Goal: Check status: Check status

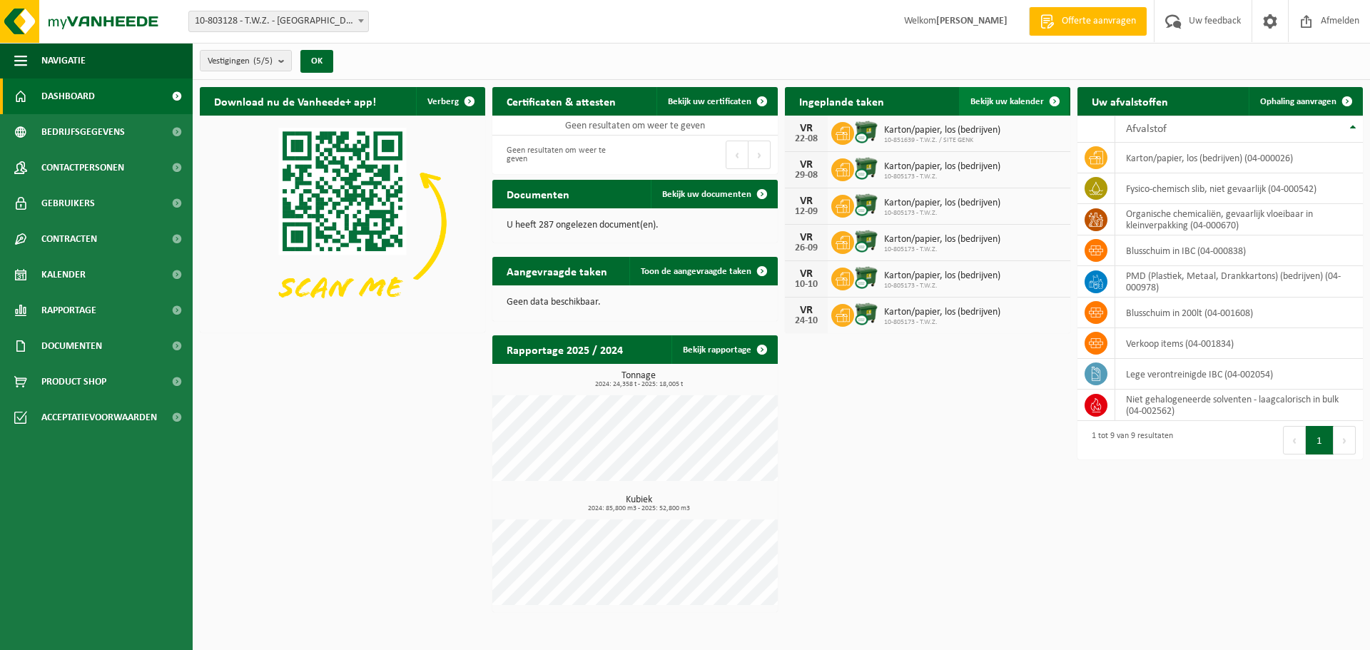
click at [982, 104] on span "Bekijk uw kalender" at bounding box center [1006, 101] width 73 height 9
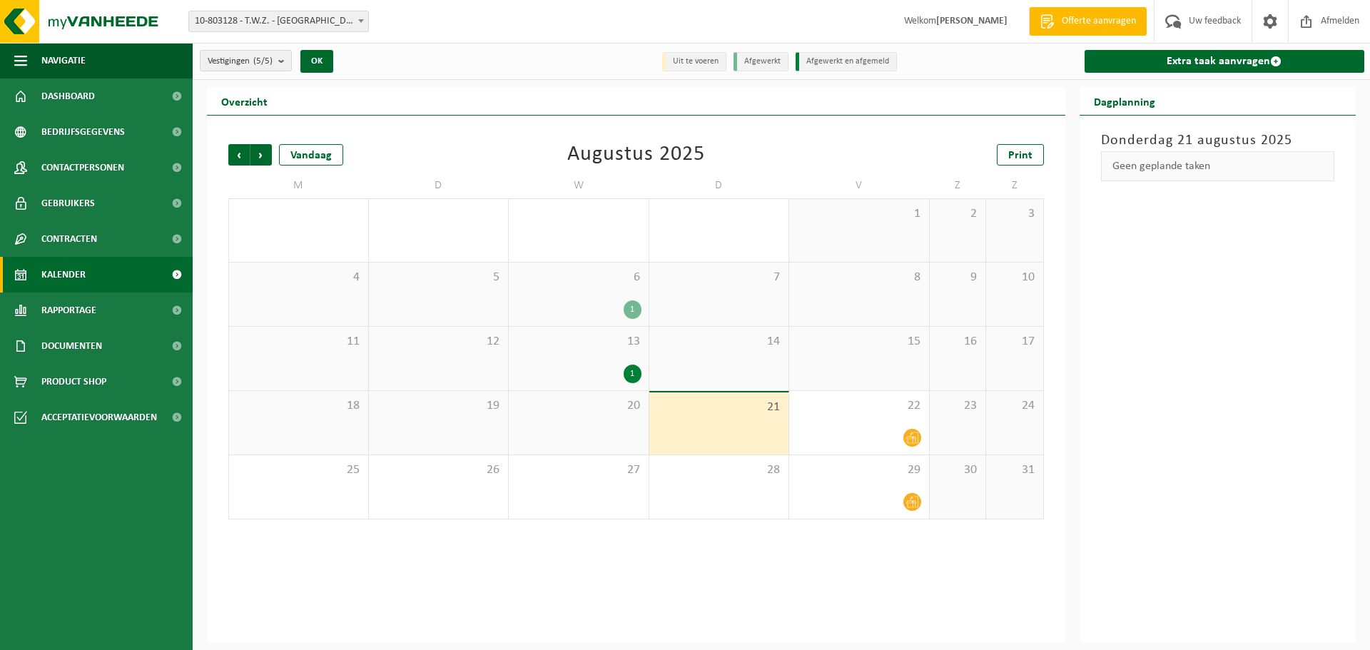
click at [599, 367] on div "1" at bounding box center [579, 374] width 126 height 19
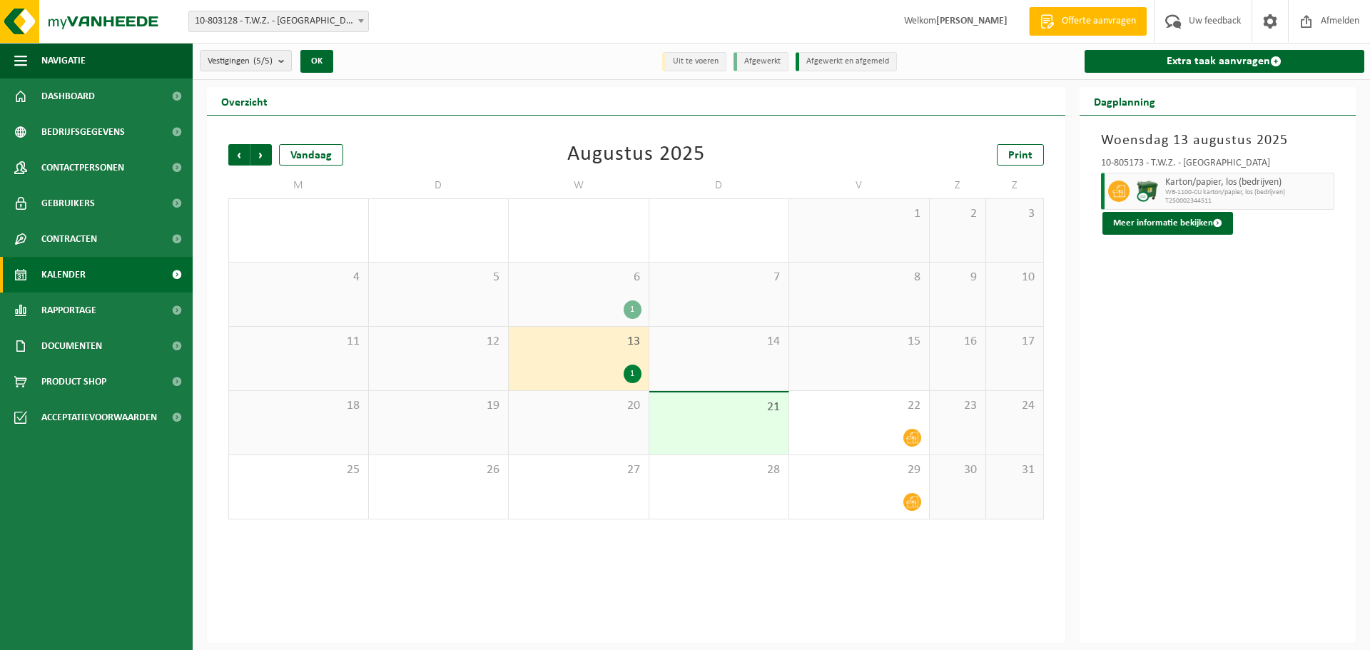
click at [610, 305] on div "1" at bounding box center [579, 309] width 126 height 19
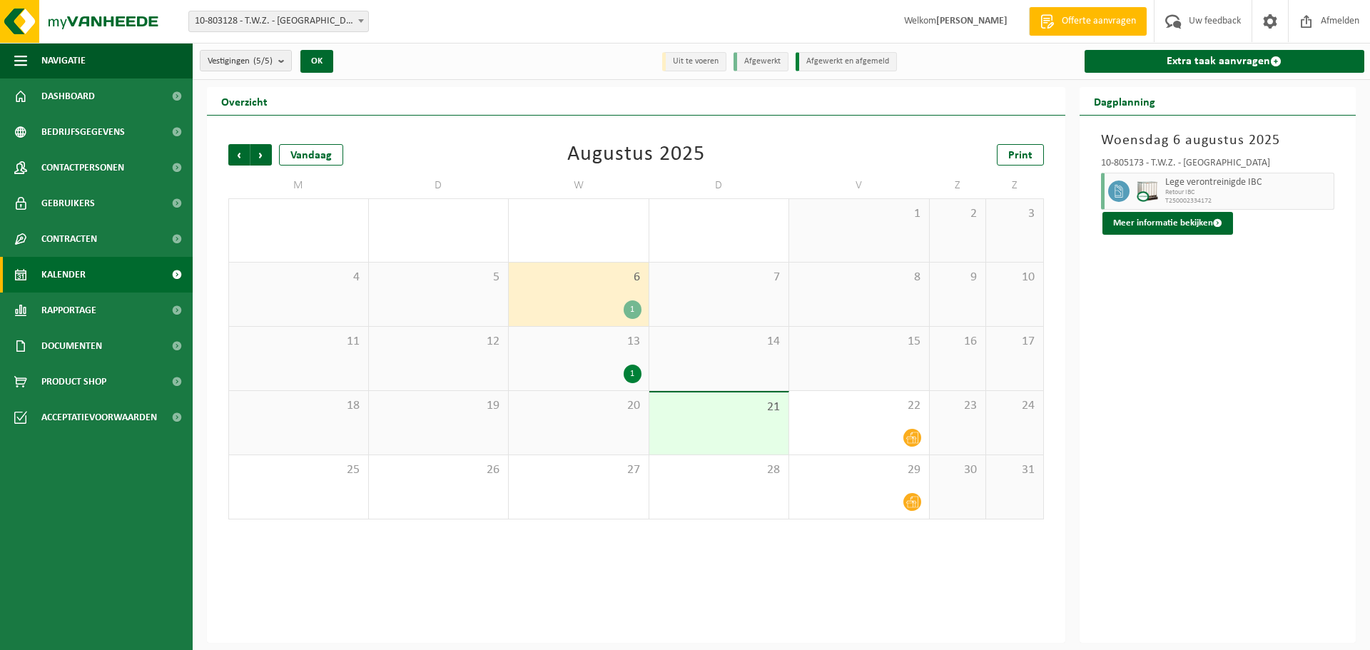
click at [593, 370] on div "1" at bounding box center [579, 374] width 126 height 19
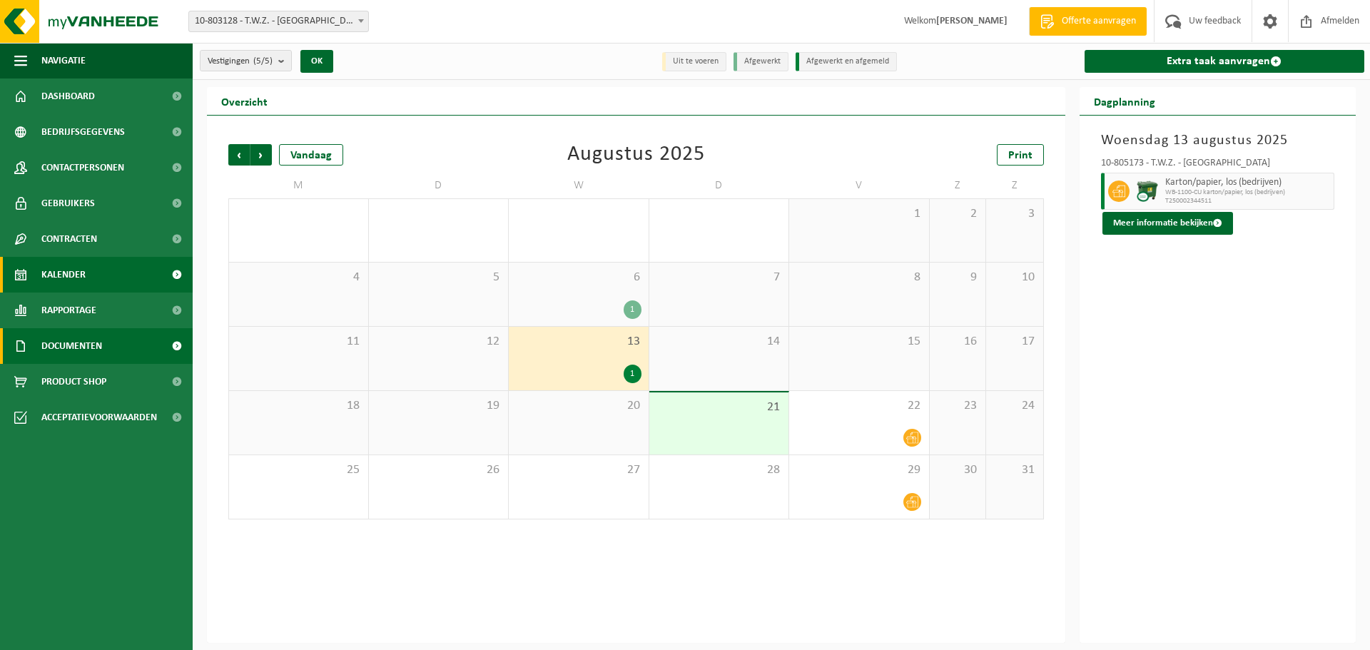
click at [59, 341] on span "Documenten" at bounding box center [71, 346] width 61 height 36
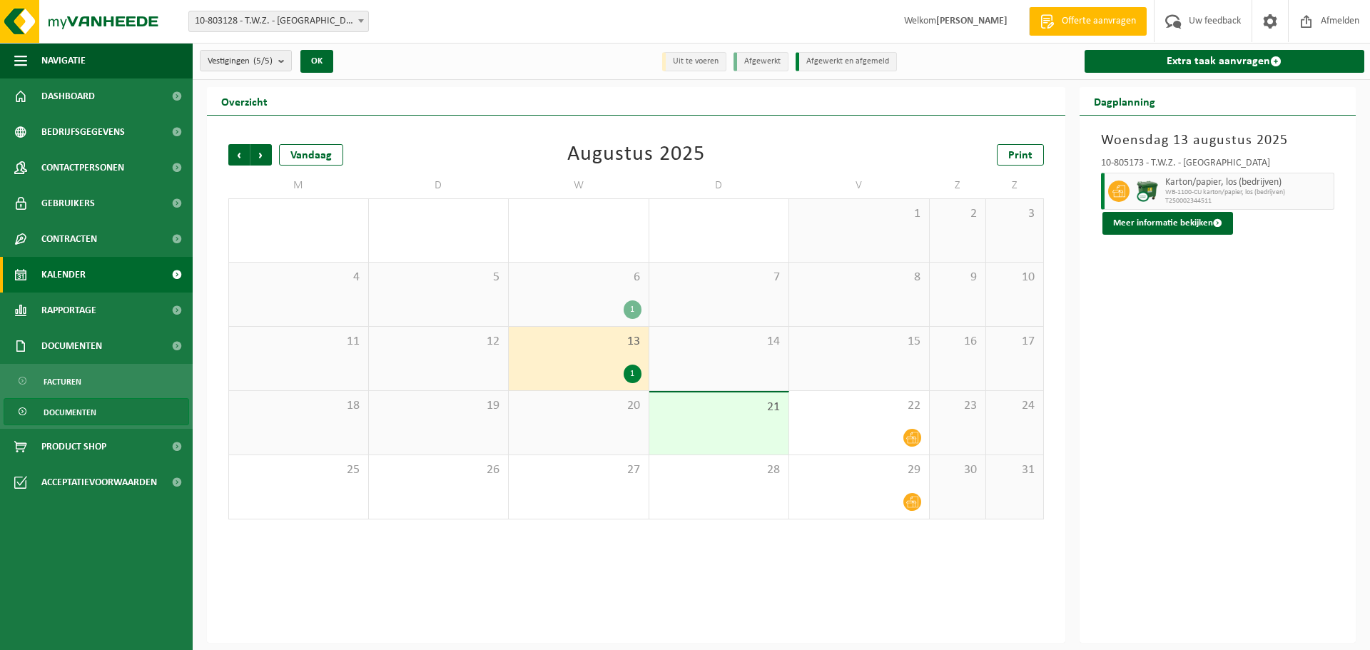
click at [73, 407] on span "Documenten" at bounding box center [70, 412] width 53 height 27
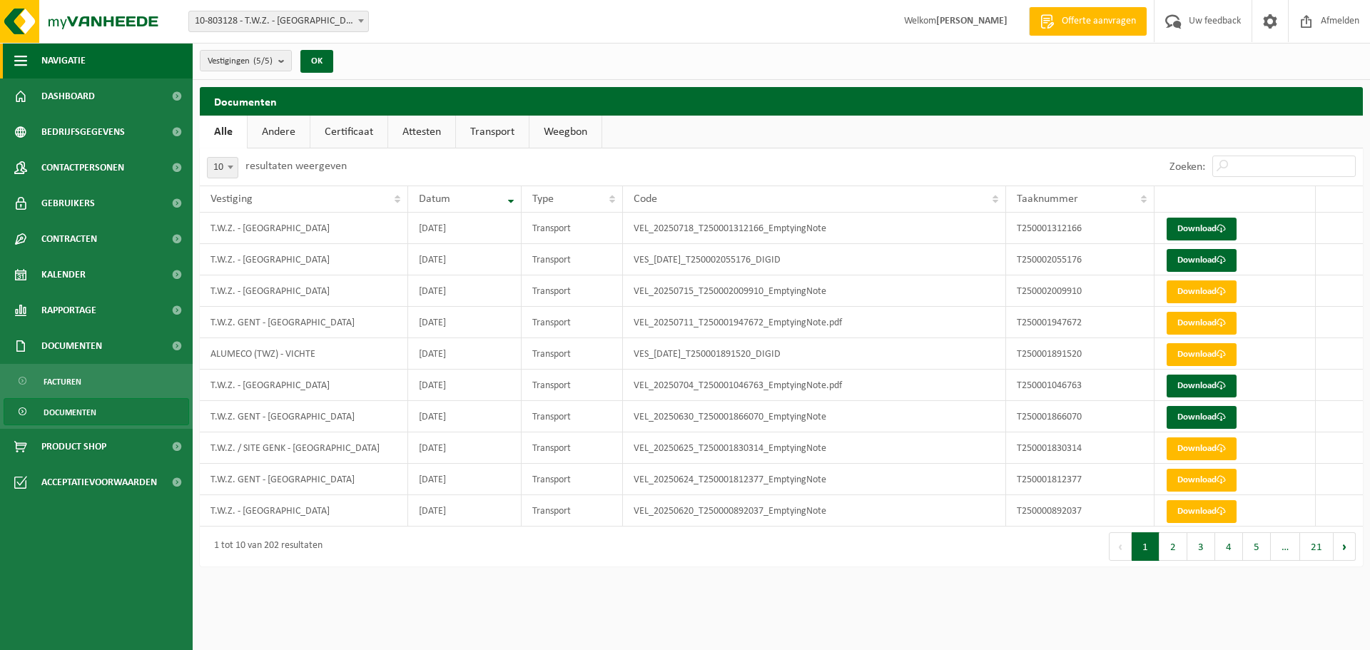
click at [70, 61] on span "Navigatie" at bounding box center [63, 61] width 44 height 36
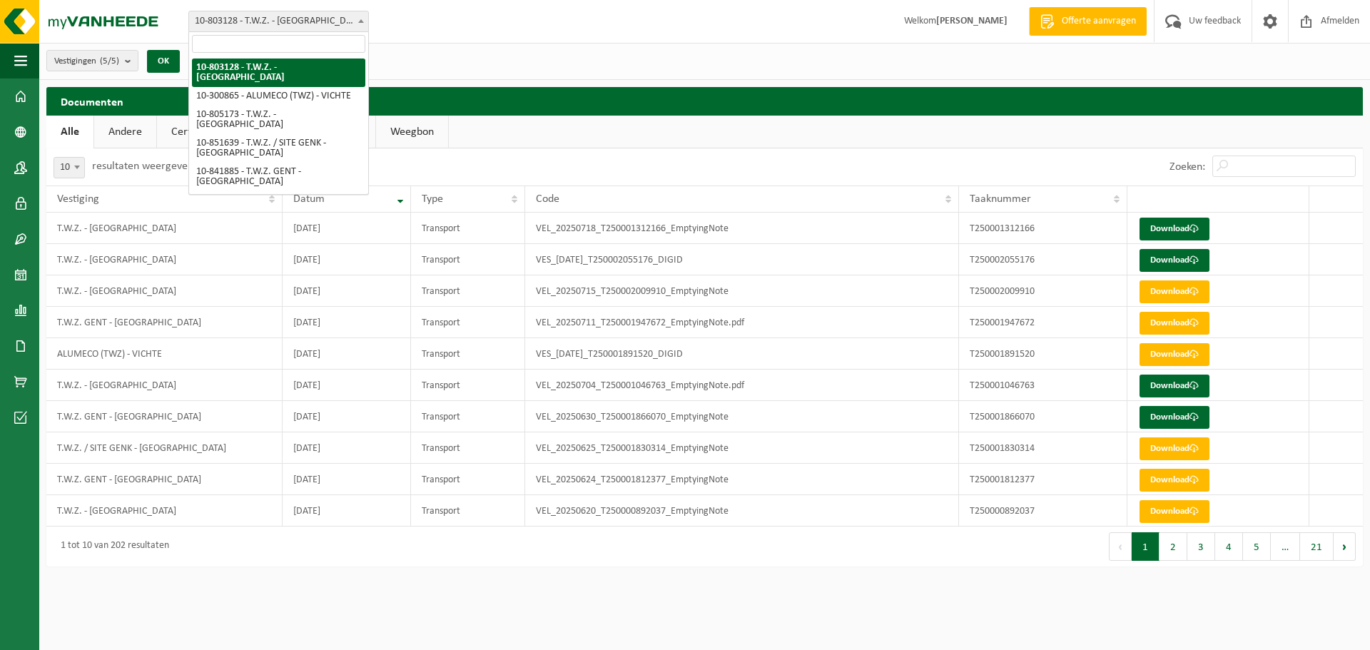
click at [254, 13] on span "10-803128 - T.W.Z. - [GEOGRAPHIC_DATA]" at bounding box center [278, 21] width 179 height 20
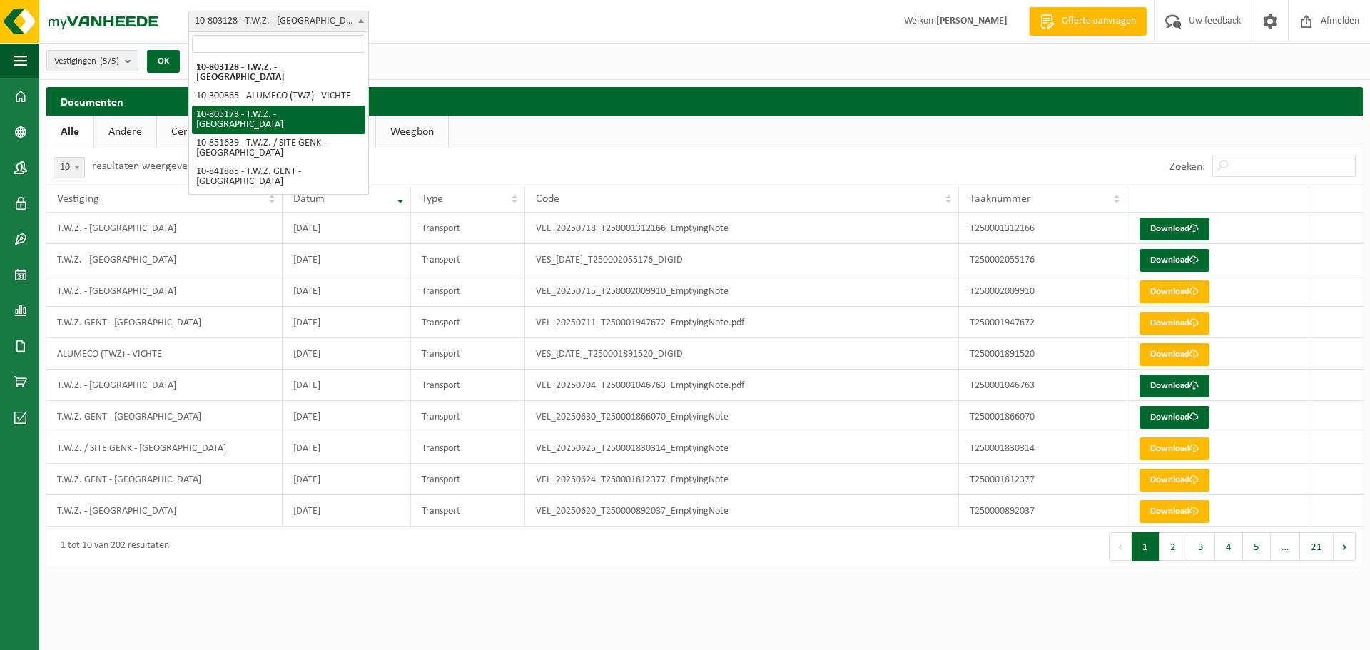
select select "90244"
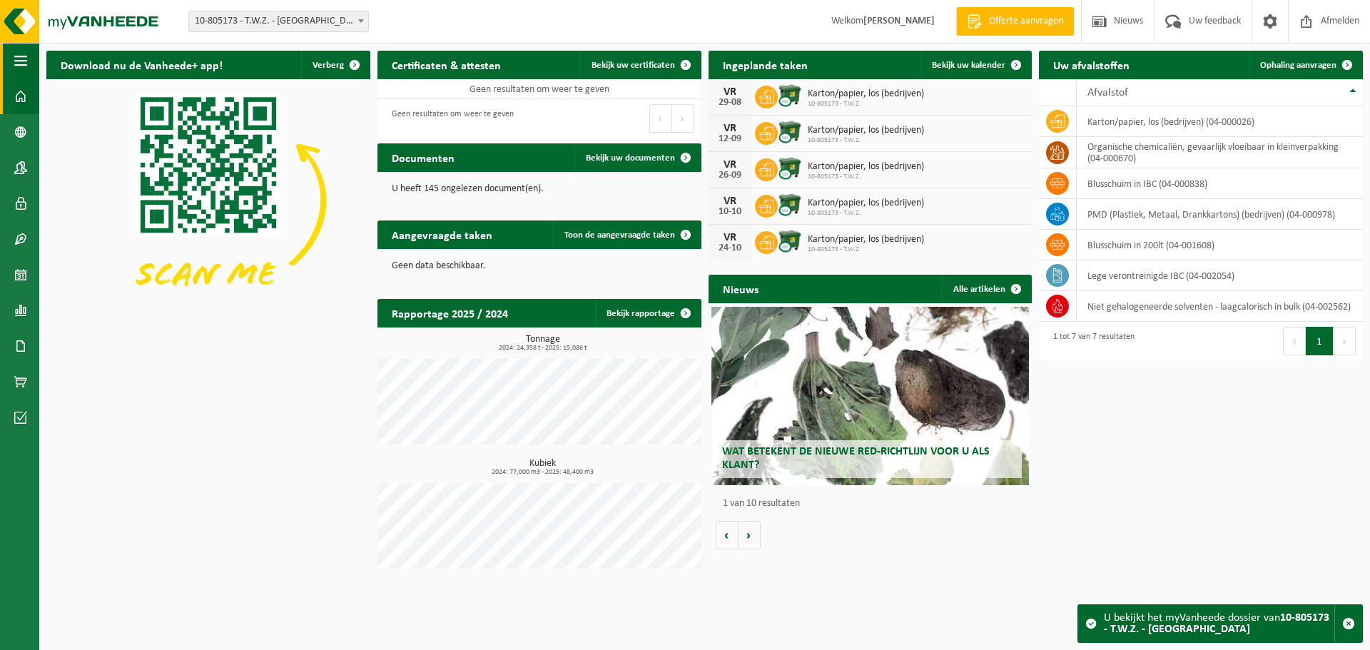
click at [24, 65] on span "button" at bounding box center [20, 61] width 13 height 36
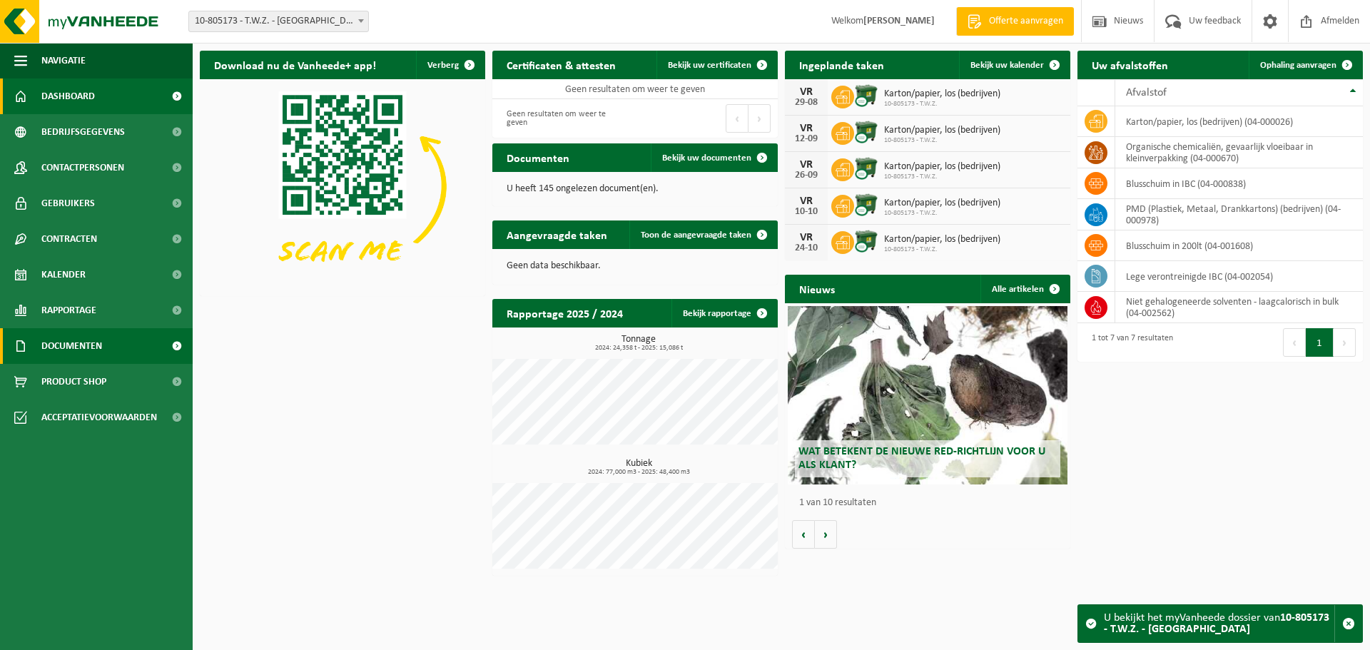
click at [70, 345] on span "Documenten" at bounding box center [71, 346] width 61 height 36
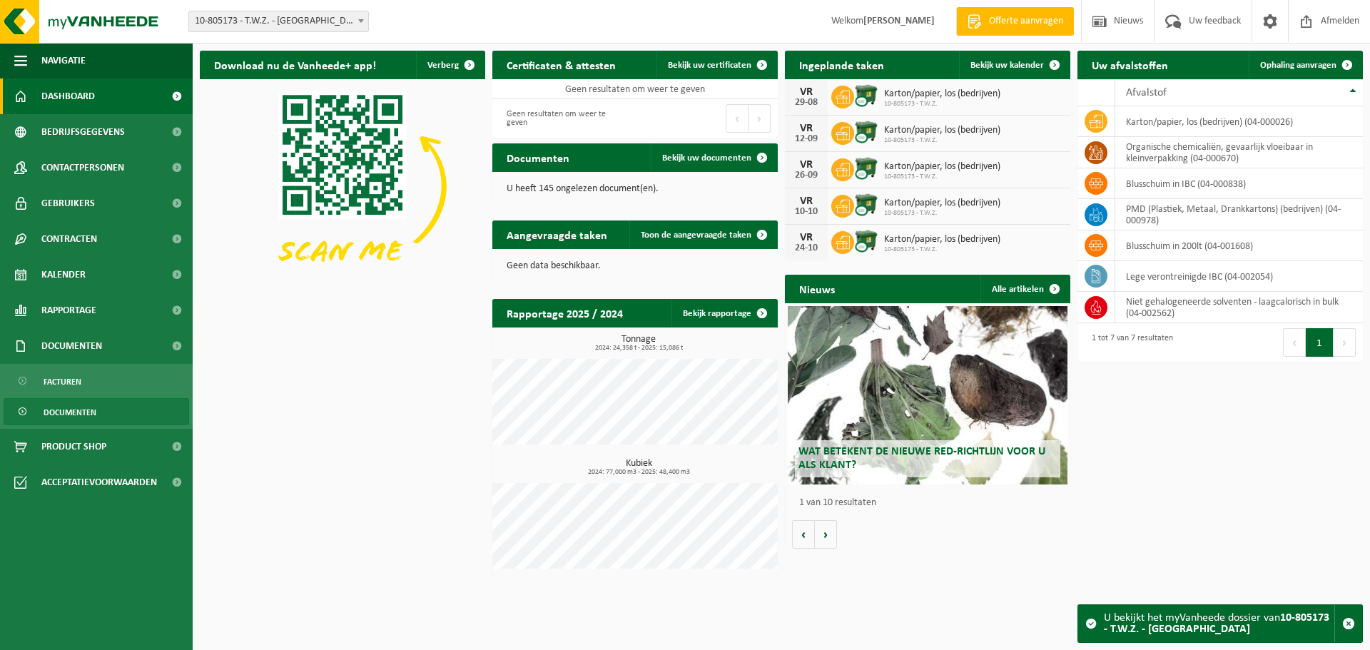
click at [61, 408] on span "Documenten" at bounding box center [70, 412] width 53 height 27
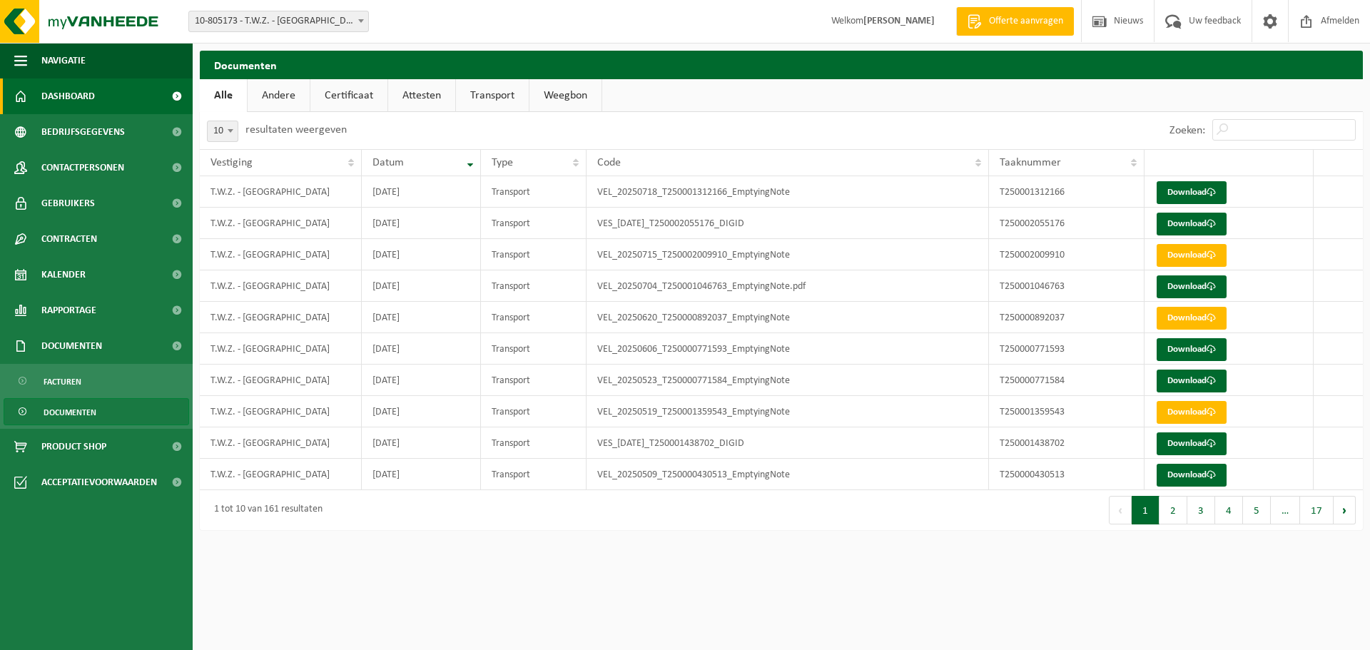
click at [81, 104] on span "Dashboard" at bounding box center [68, 96] width 54 height 36
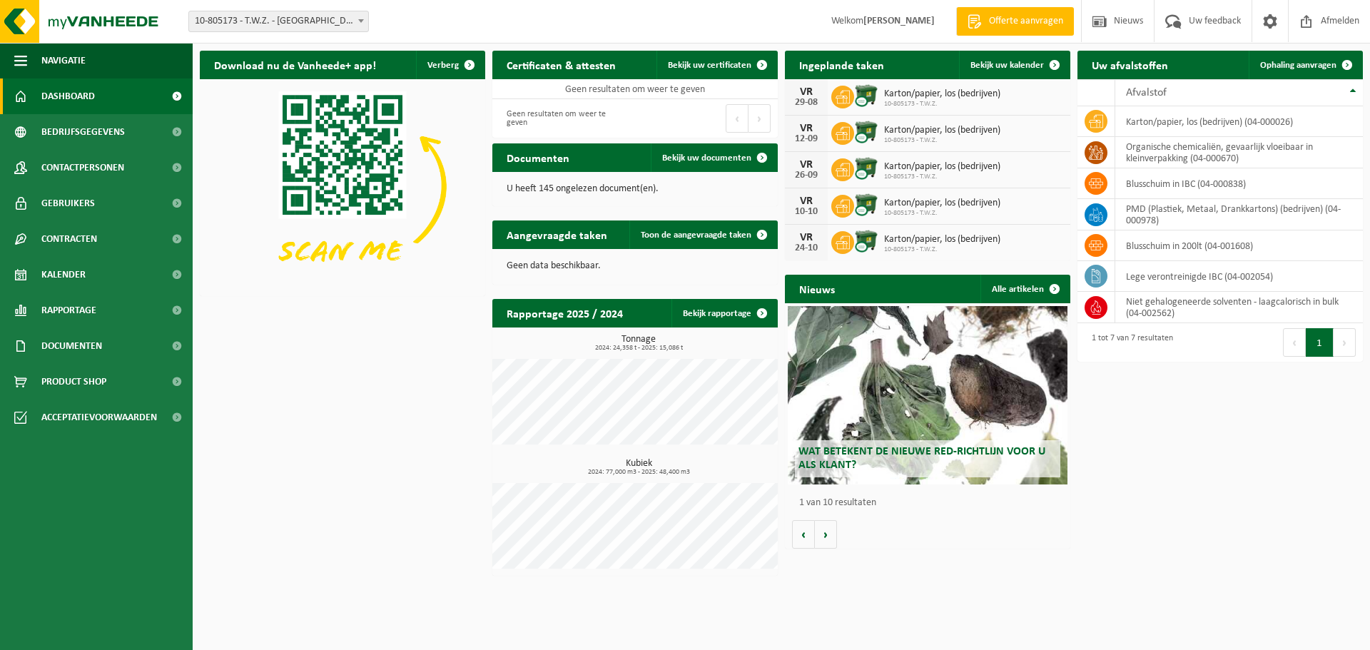
click at [340, 22] on span "10-805173 - T.W.Z. - EVERGEM" at bounding box center [278, 21] width 179 height 20
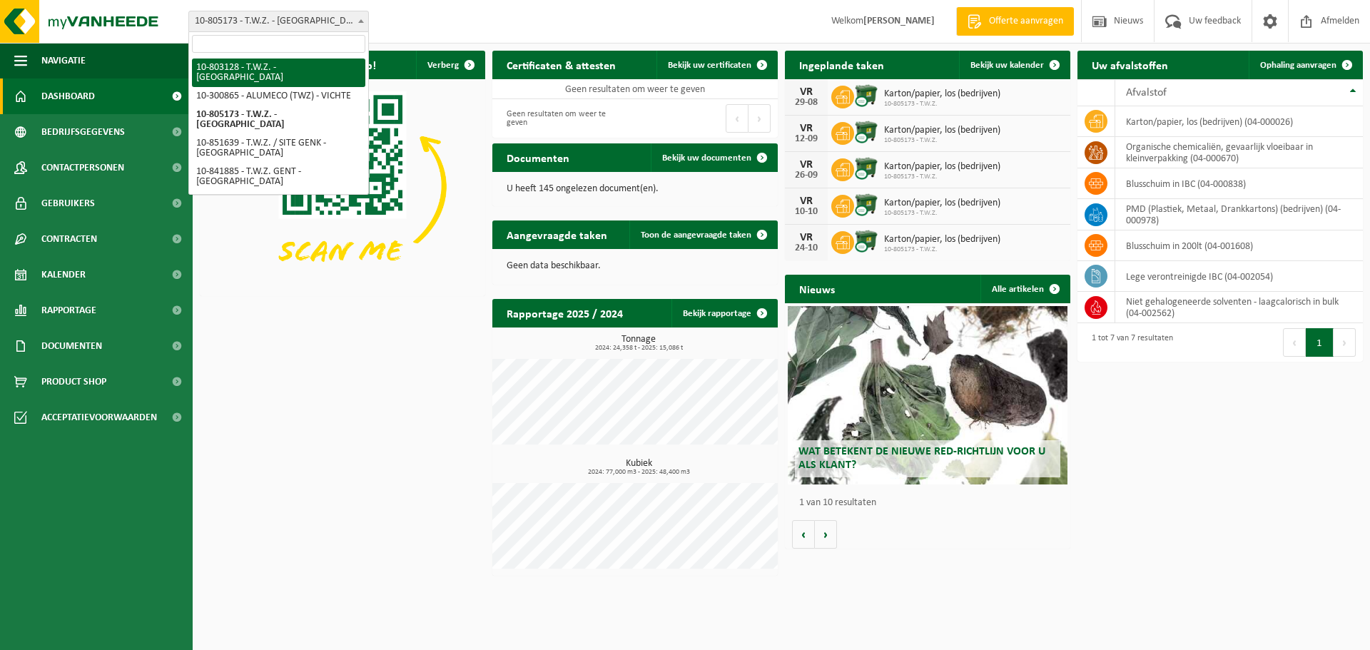
select select "34131"
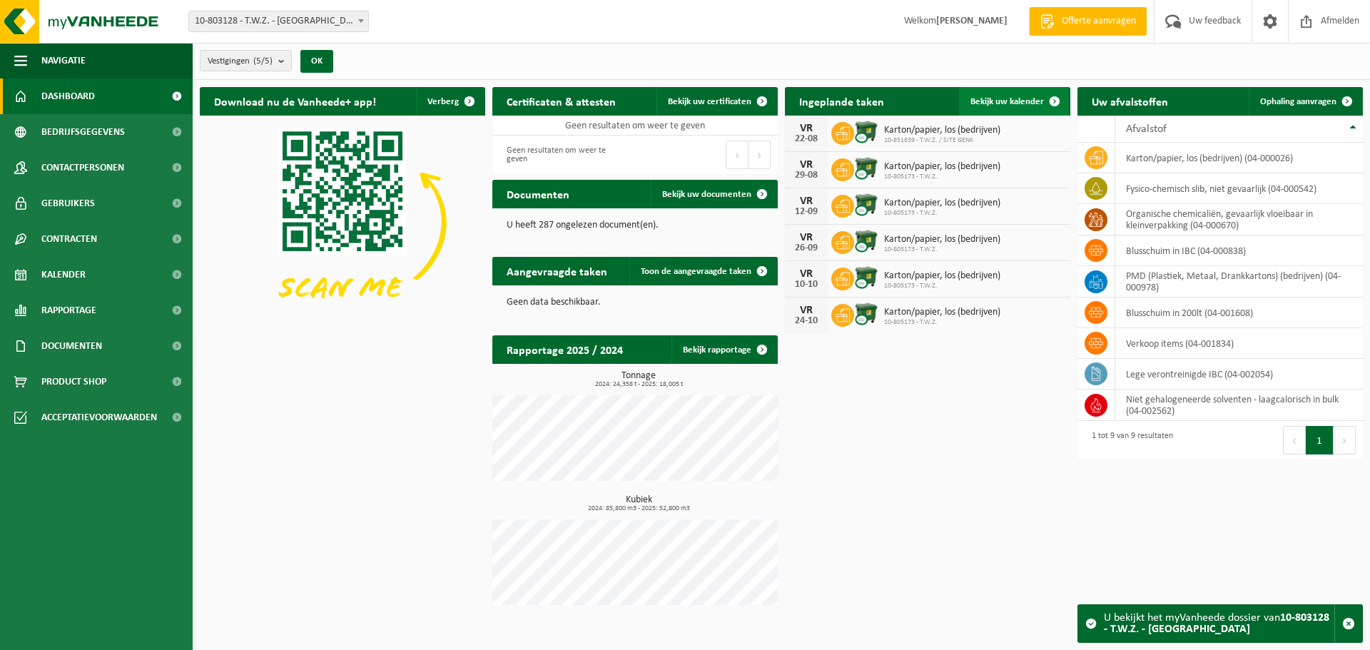
click at [1013, 103] on span "Bekijk uw kalender" at bounding box center [1006, 101] width 73 height 9
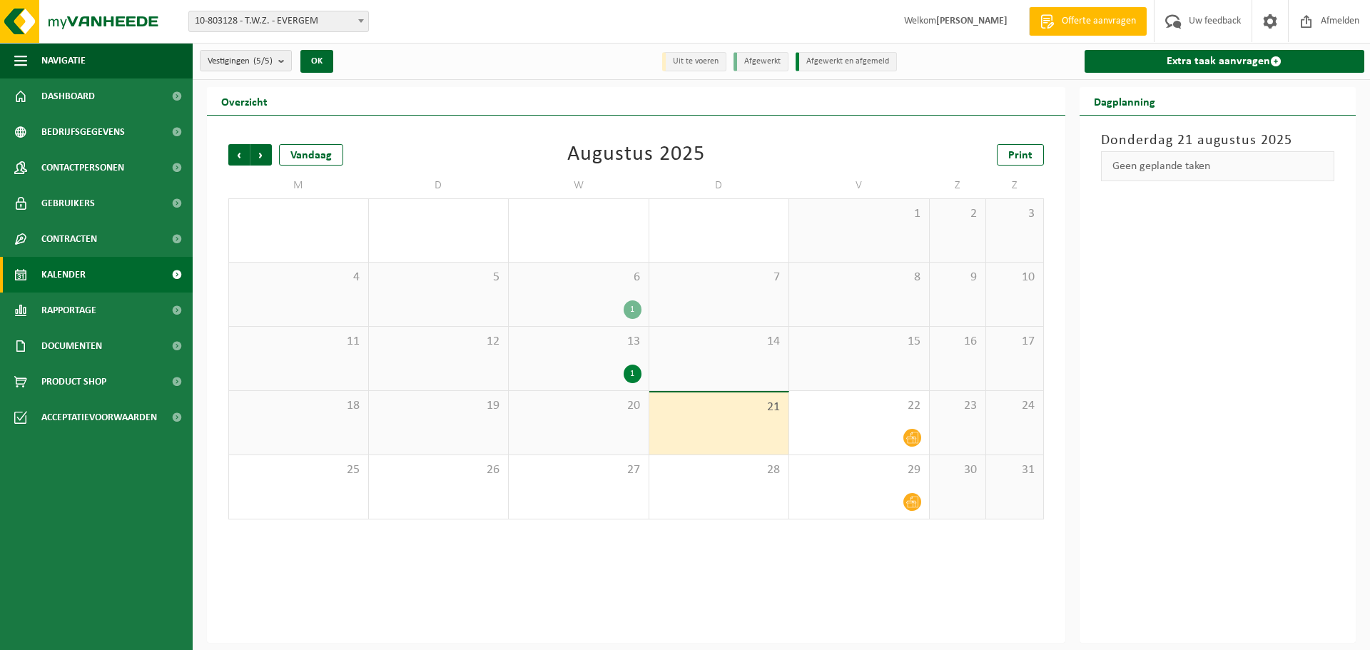
click at [613, 347] on span "13" at bounding box center [579, 342] width 126 height 16
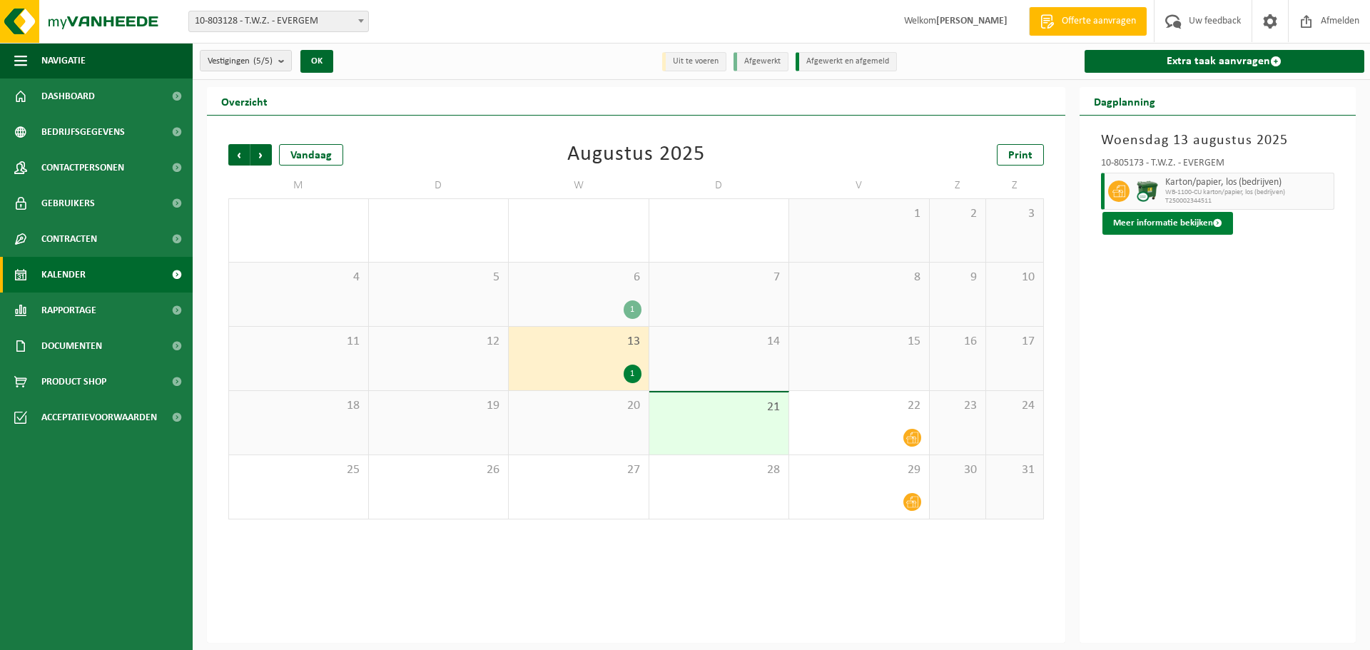
click at [1166, 227] on button "Meer informatie bekijken" at bounding box center [1167, 223] width 131 height 23
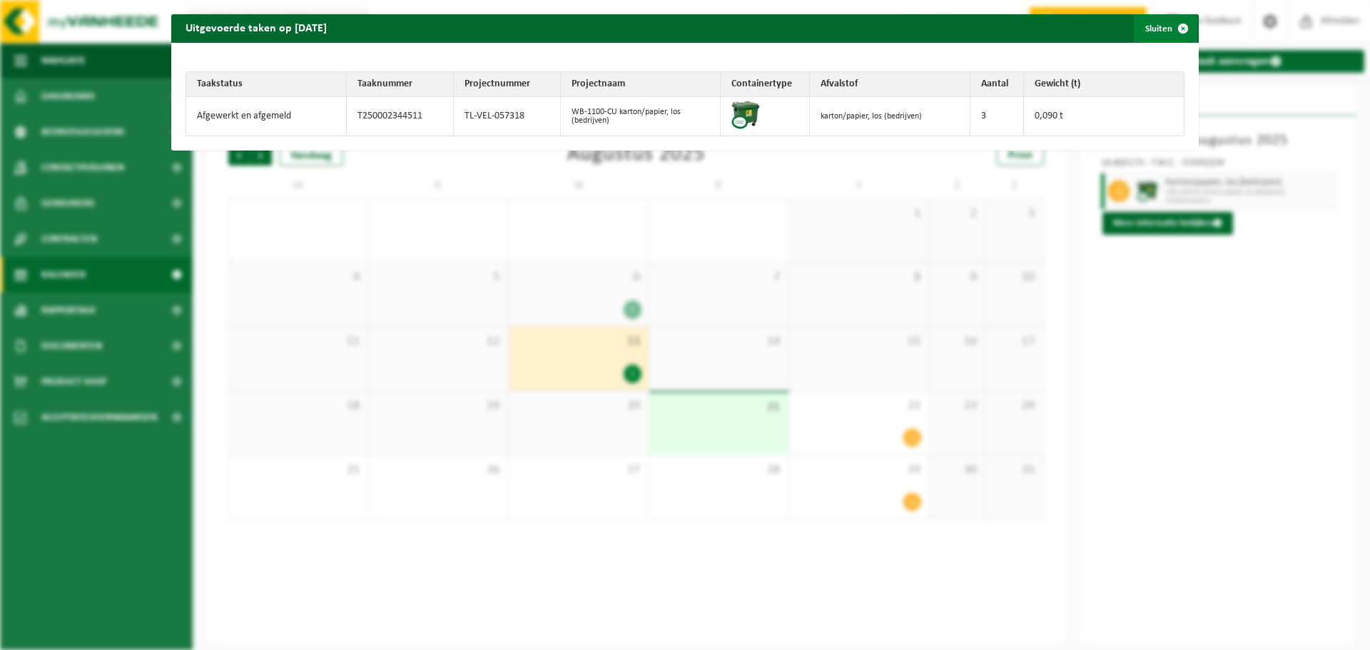
click at [1168, 31] on span "button" at bounding box center [1182, 28] width 29 height 29
